Goal: Task Accomplishment & Management: Use online tool/utility

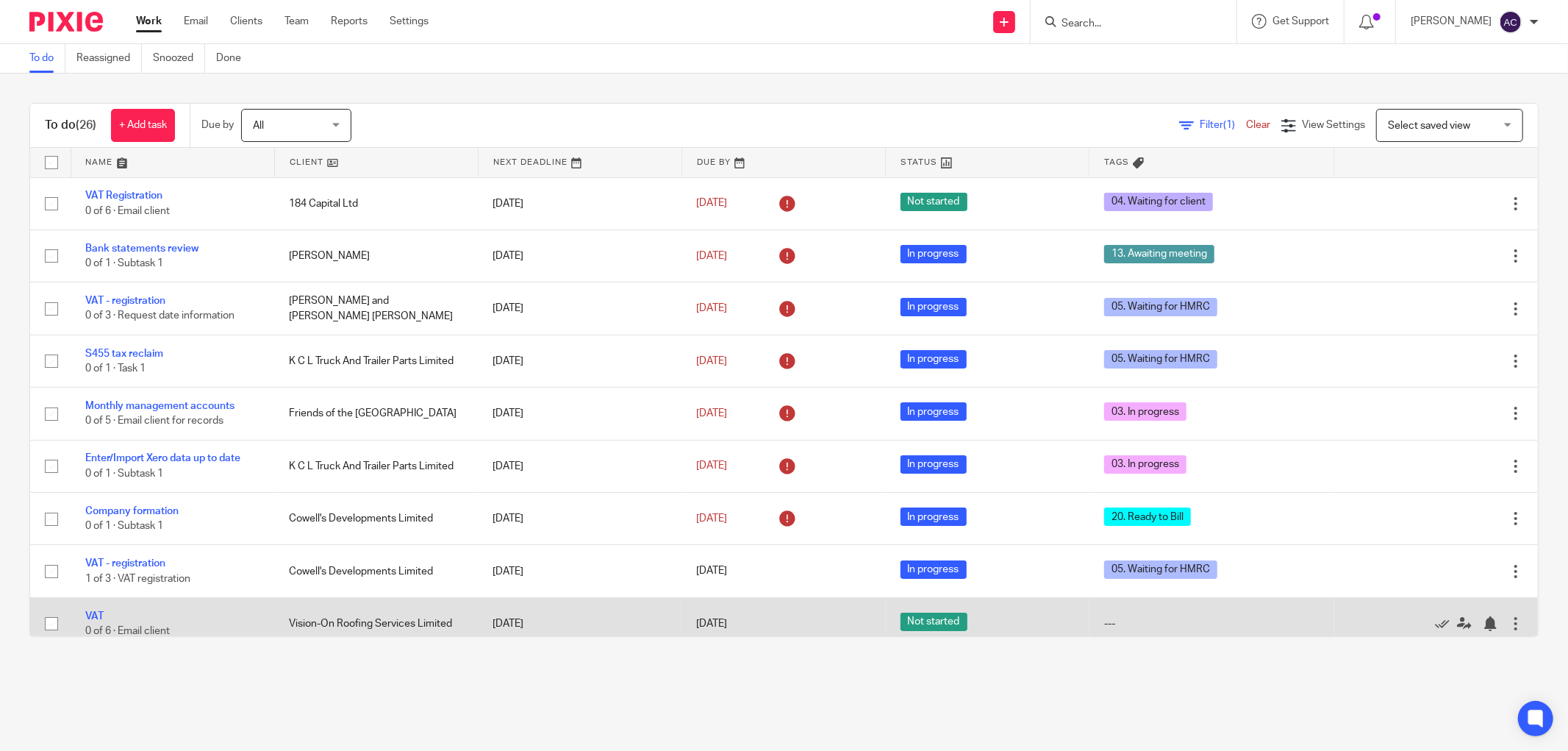
scroll to position [327, 0]
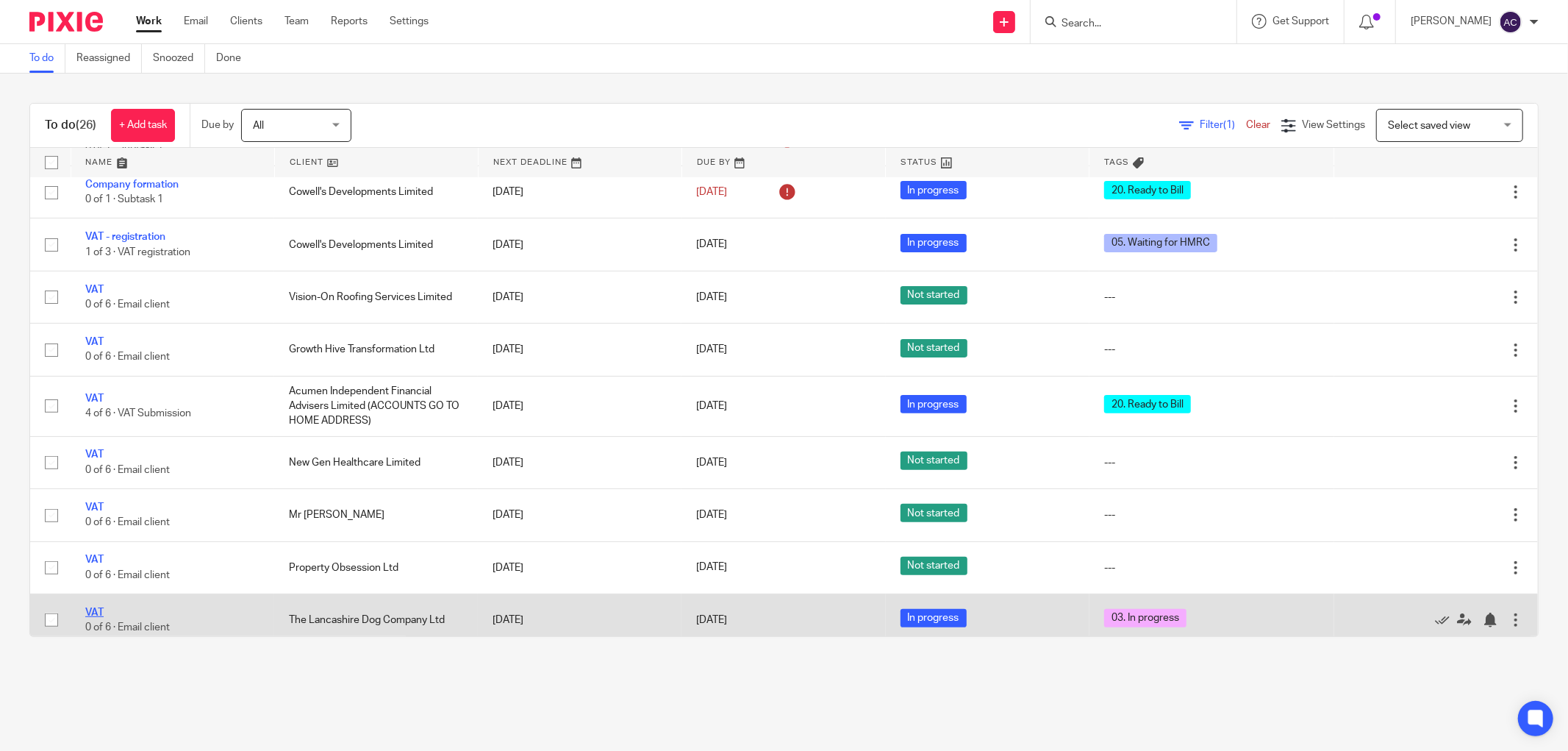
click at [89, 618] on link "VAT" at bounding box center [94, 612] width 18 height 10
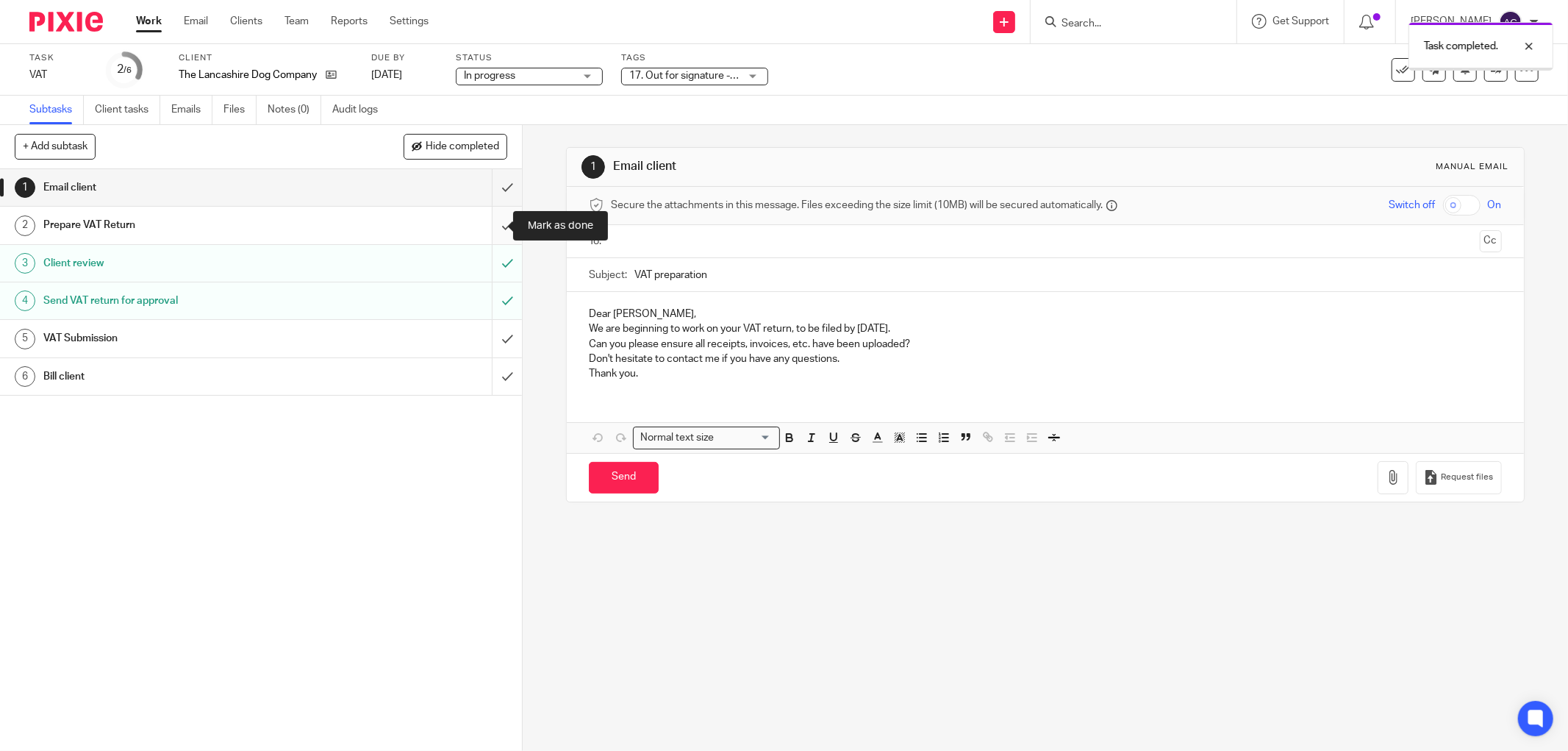
click at [490, 228] on input "submit" at bounding box center [260, 225] width 522 height 37
click at [491, 188] on input "submit" at bounding box center [260, 188] width 522 height 37
